Goal: Find contact information: Find contact information

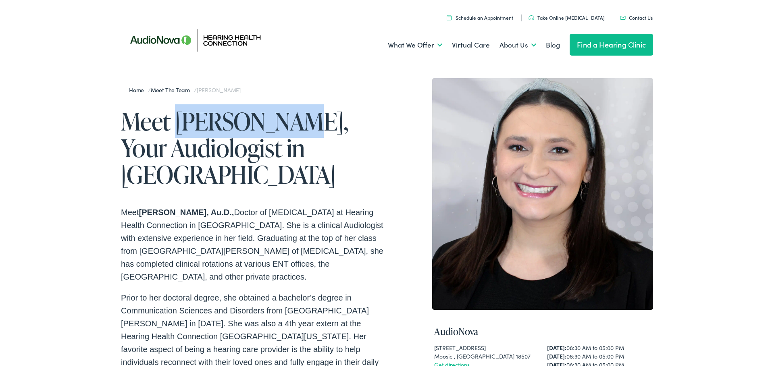
drag, startPoint x: 172, startPoint y: 123, endPoint x: 281, endPoint y: 125, distance: 108.5
click at [281, 125] on h1 "Meet [PERSON_NAME], Your Audiologist in [GEOGRAPHIC_DATA]" at bounding box center [254, 146] width 266 height 80
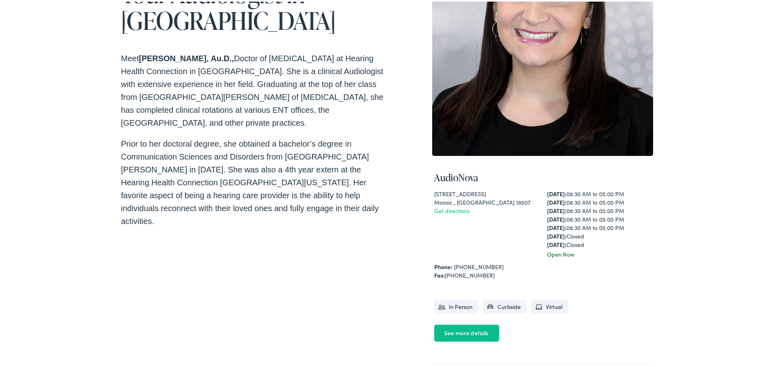
scroll to position [161, 0]
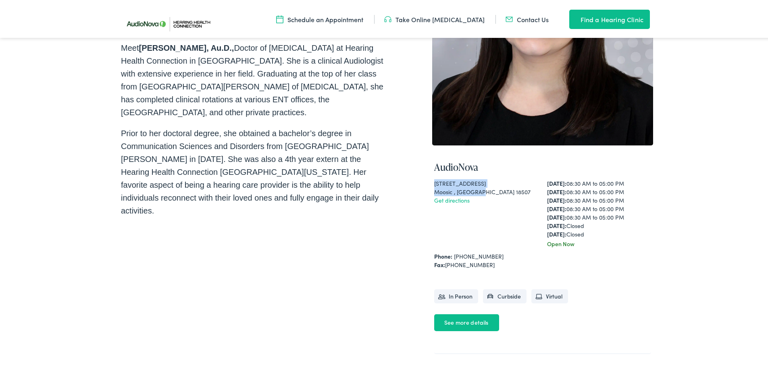
drag, startPoint x: 477, startPoint y: 190, endPoint x: 423, endPoint y: 181, distance: 54.8
click at [423, 181] on div "Home / Meet the Team / [PERSON_NAME] Meet [PERSON_NAME], Your Audiologist in [G…" at bounding box center [387, 136] width 532 height 449
copy div "[STREET_ADDRESS]"
click at [695, 176] on div "Home / Meet the Team / [PERSON_NAME] Meet [PERSON_NAME], Your Audiologist in [G…" at bounding box center [387, 150] width 774 height 501
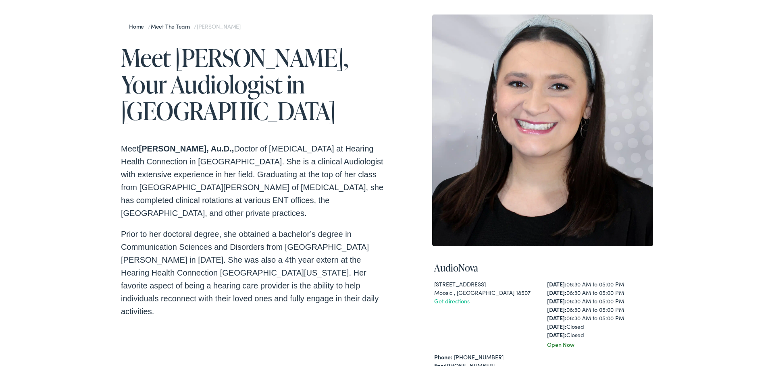
scroll to position [0, 0]
